Goal: Task Accomplishment & Management: Use online tool/utility

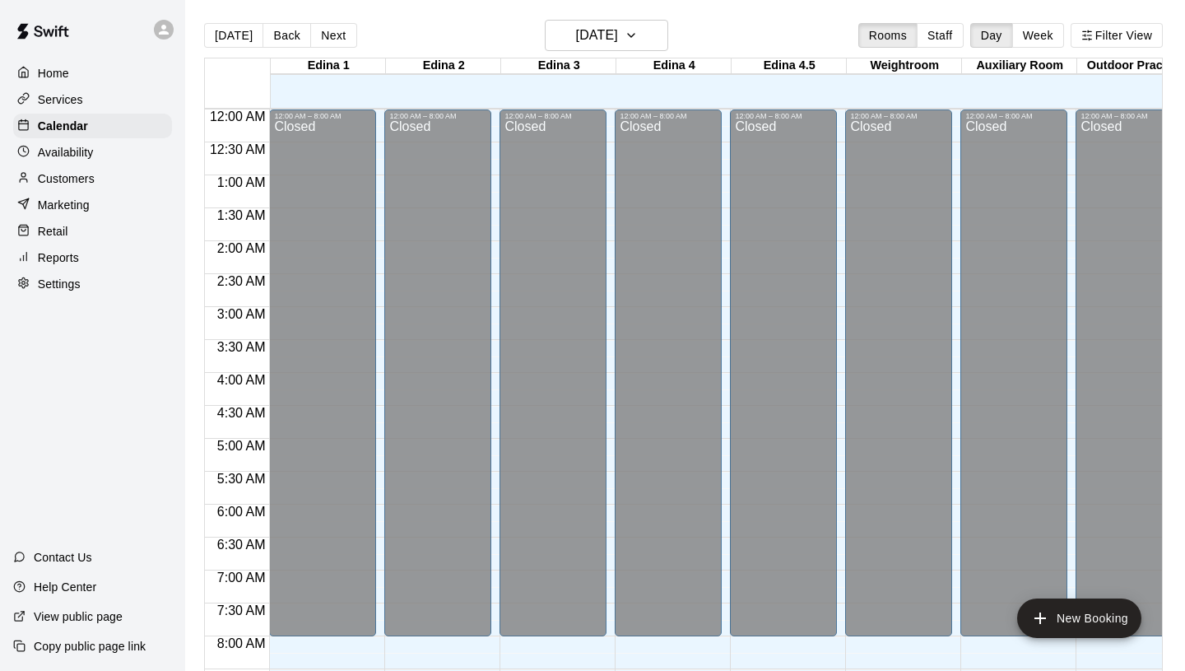
scroll to position [725, 0]
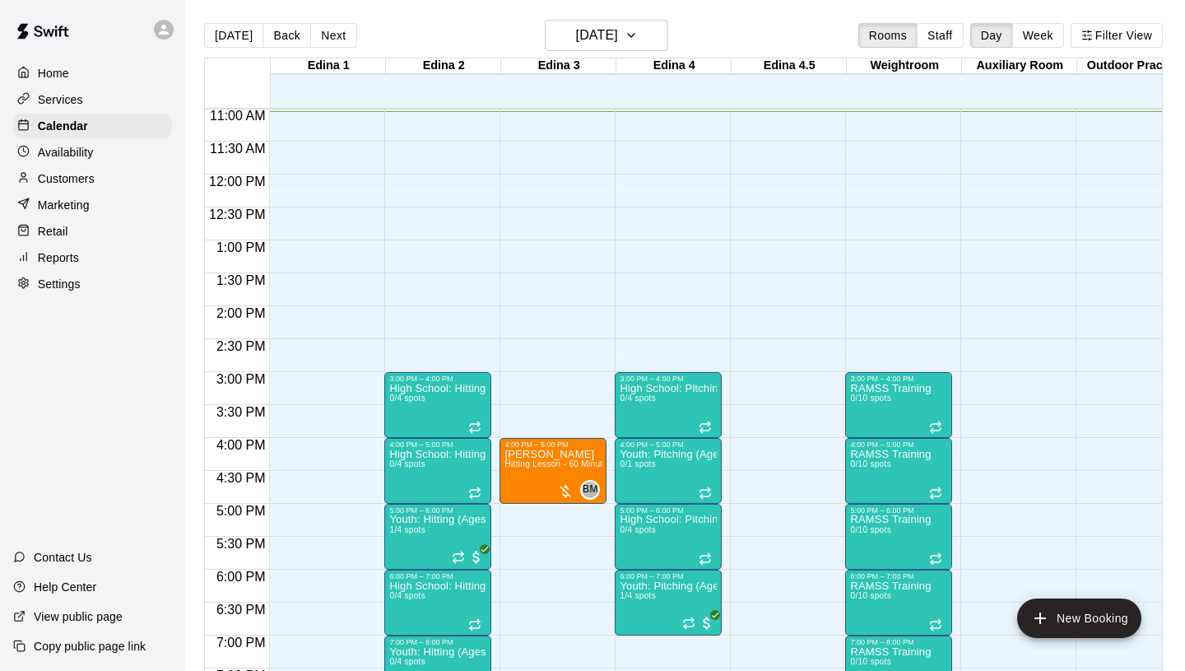
click at [91, 100] on div "Services" at bounding box center [92, 99] width 159 height 25
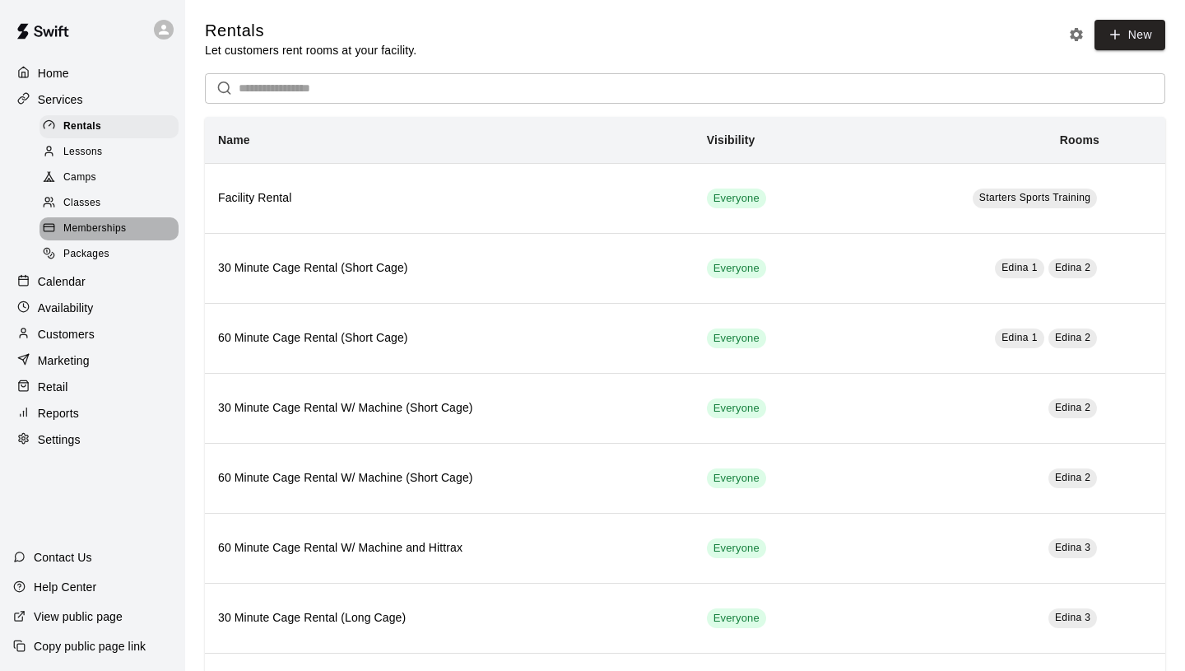
click at [98, 223] on span "Memberships" at bounding box center [94, 229] width 63 height 16
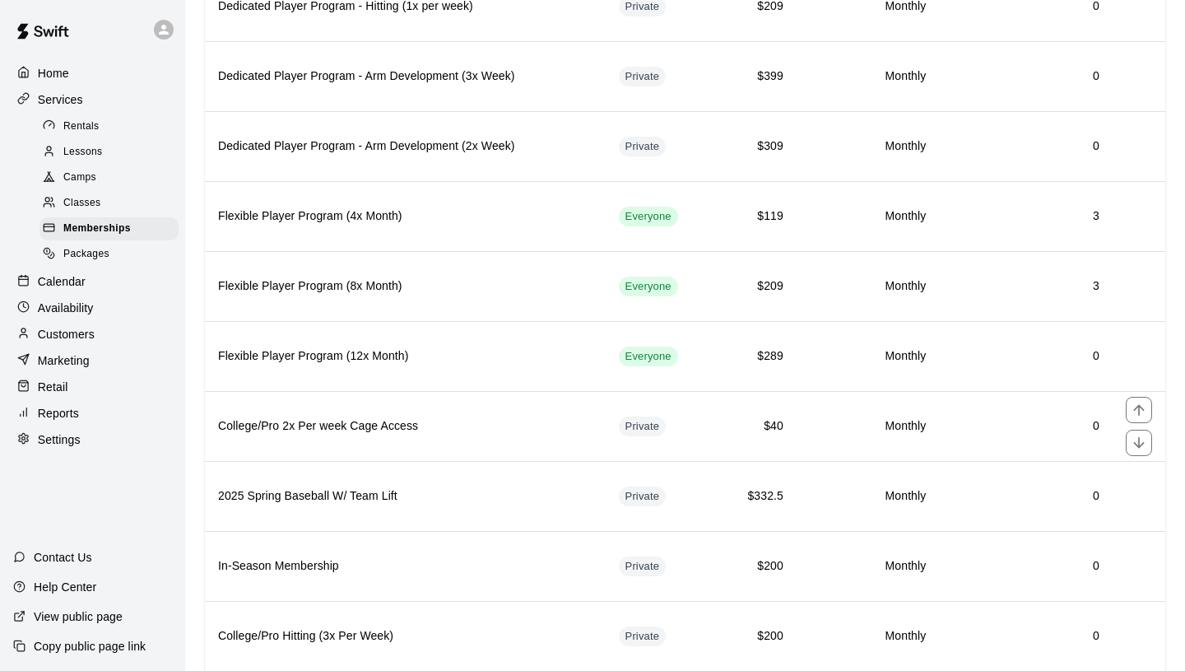
scroll to position [755, 0]
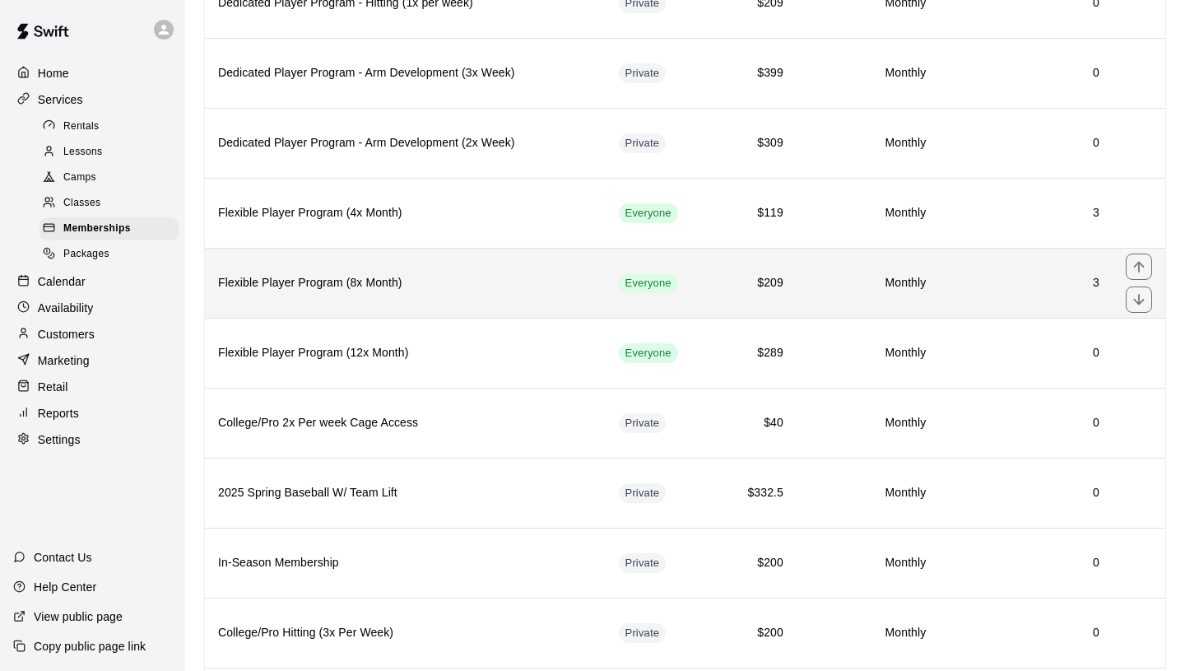
click at [329, 286] on h6 "Flexible Player Program (8x Month)" at bounding box center [405, 283] width 375 height 18
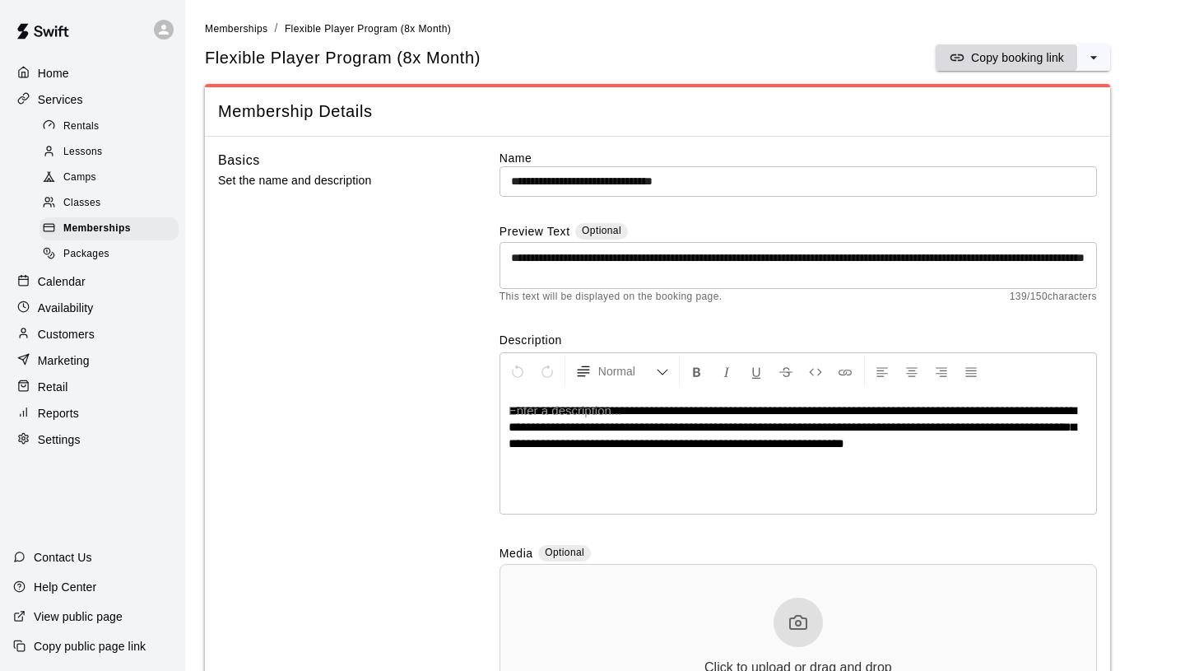
click at [978, 54] on p "Copy booking link" at bounding box center [1017, 57] width 93 height 16
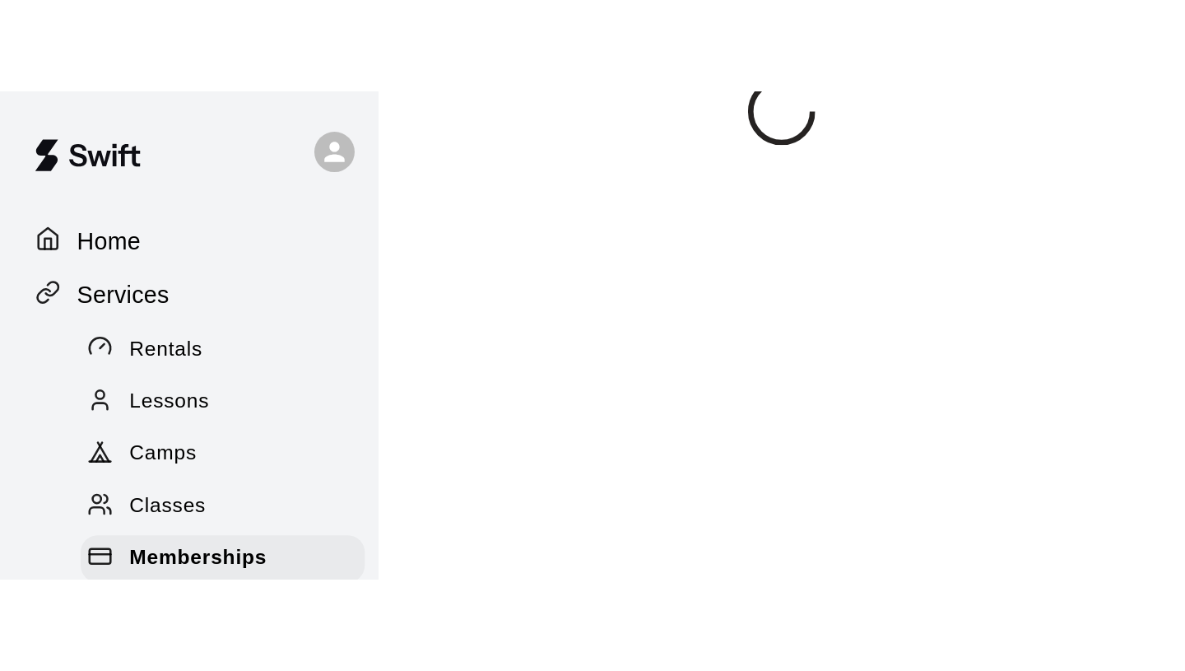
scroll to position [26, 0]
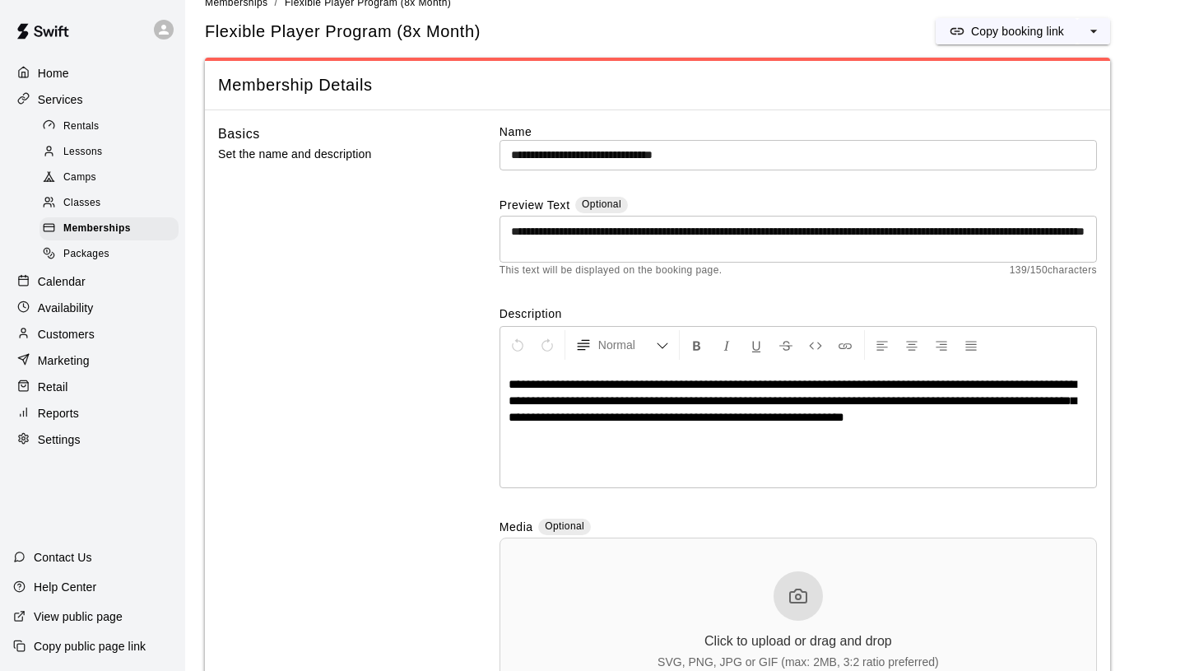
click at [91, 287] on div "Calendar" at bounding box center [92, 281] width 159 height 25
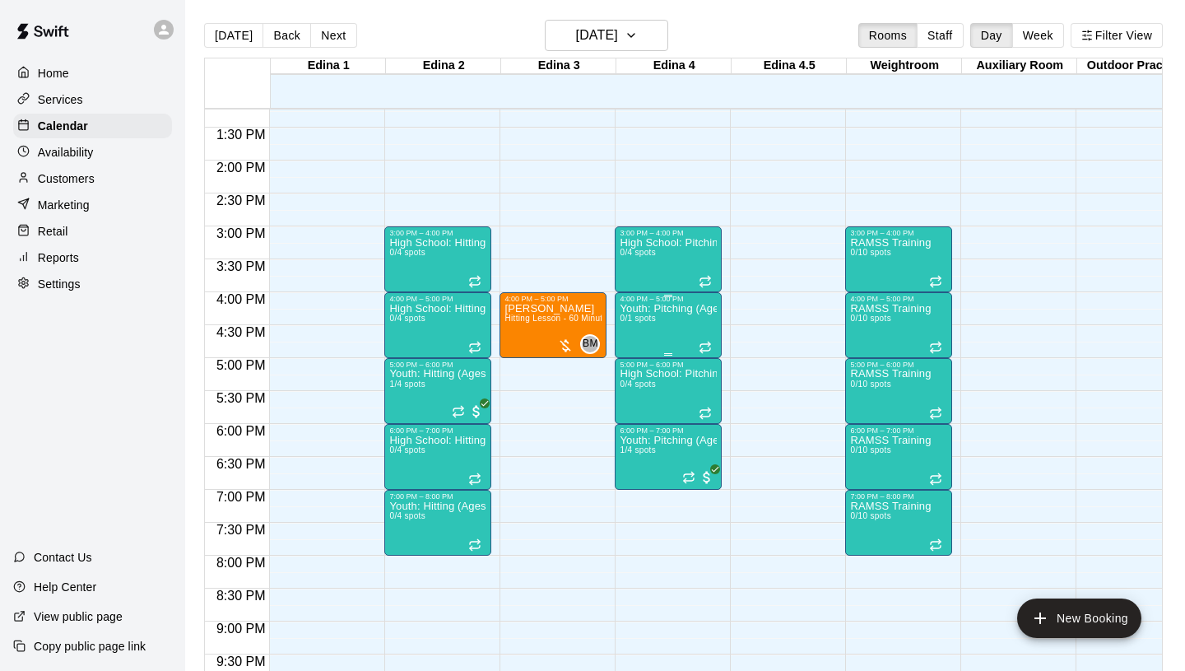
scroll to position [872, 0]
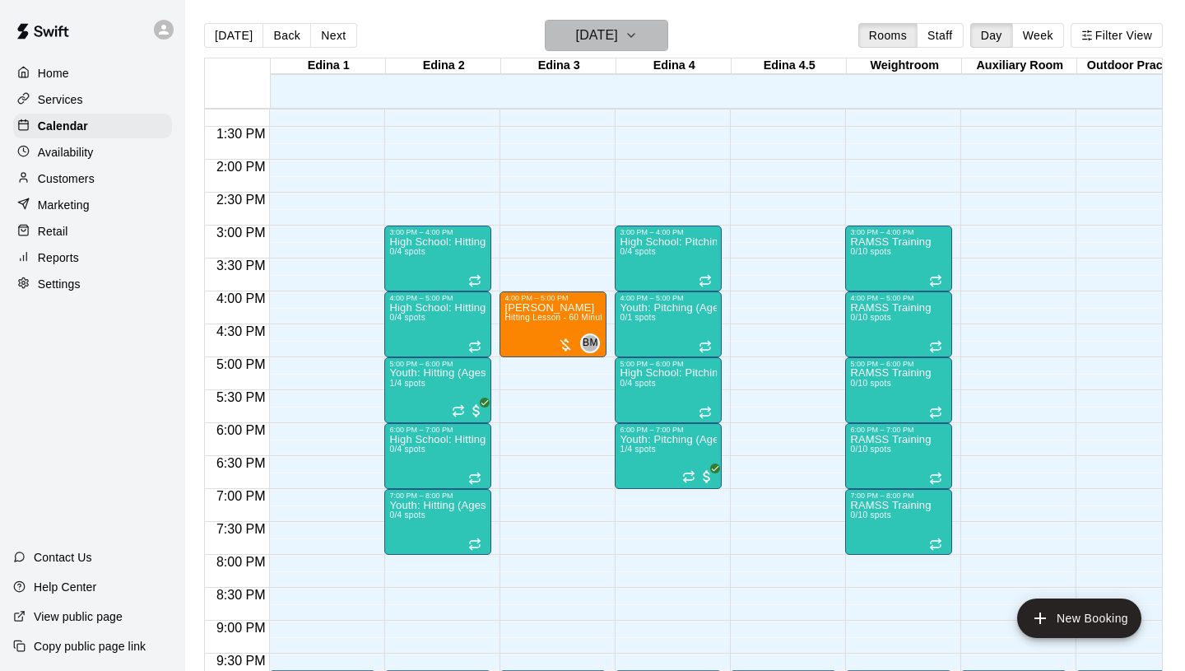
click at [604, 28] on h6 "[DATE]" at bounding box center [597, 35] width 42 height 23
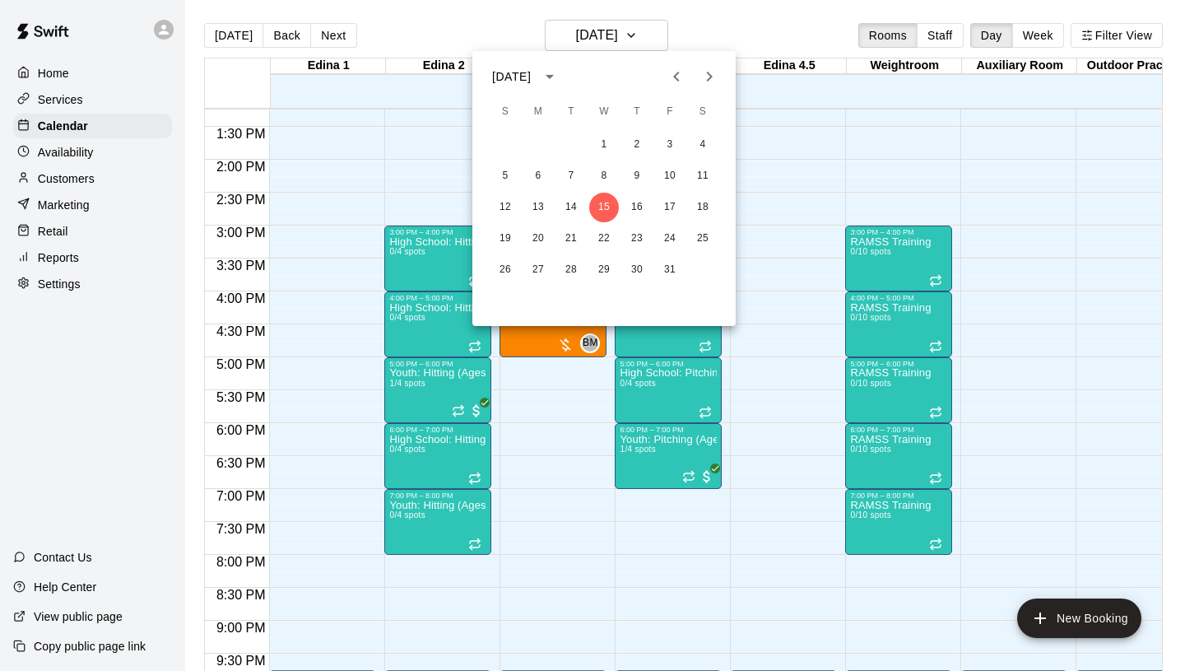
click at [711, 77] on icon "Next month" at bounding box center [710, 77] width 6 height 10
click at [643, 177] on button "6" at bounding box center [637, 176] width 30 height 30
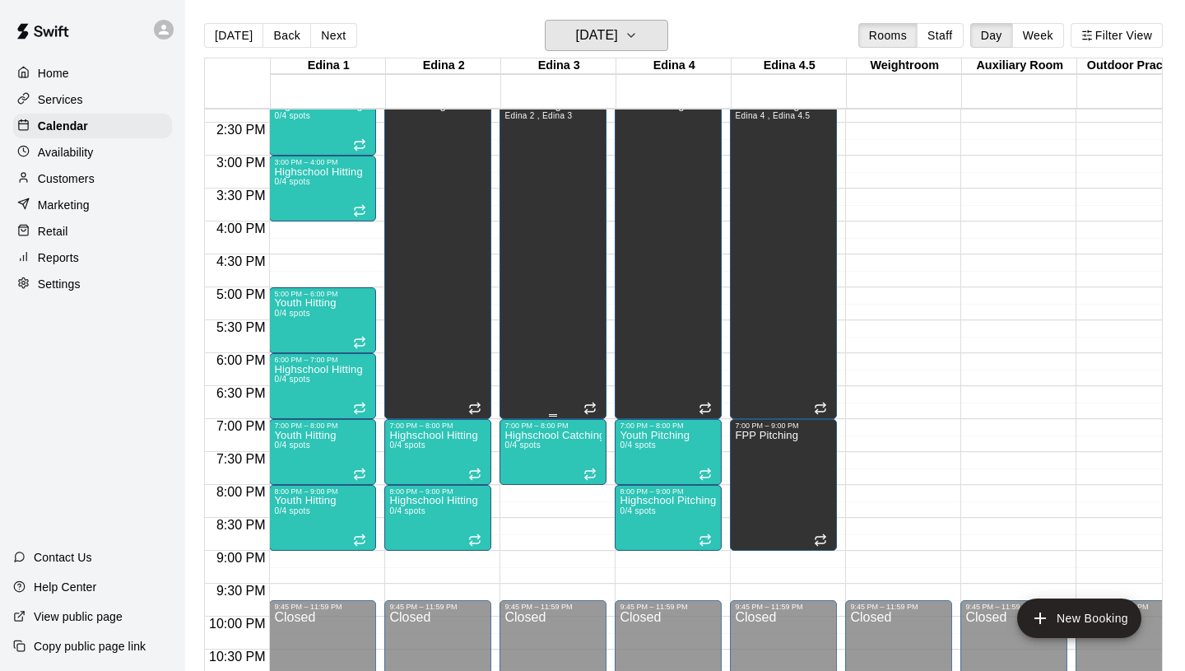
scroll to position [943, 0]
